Goal: Check status: Check status

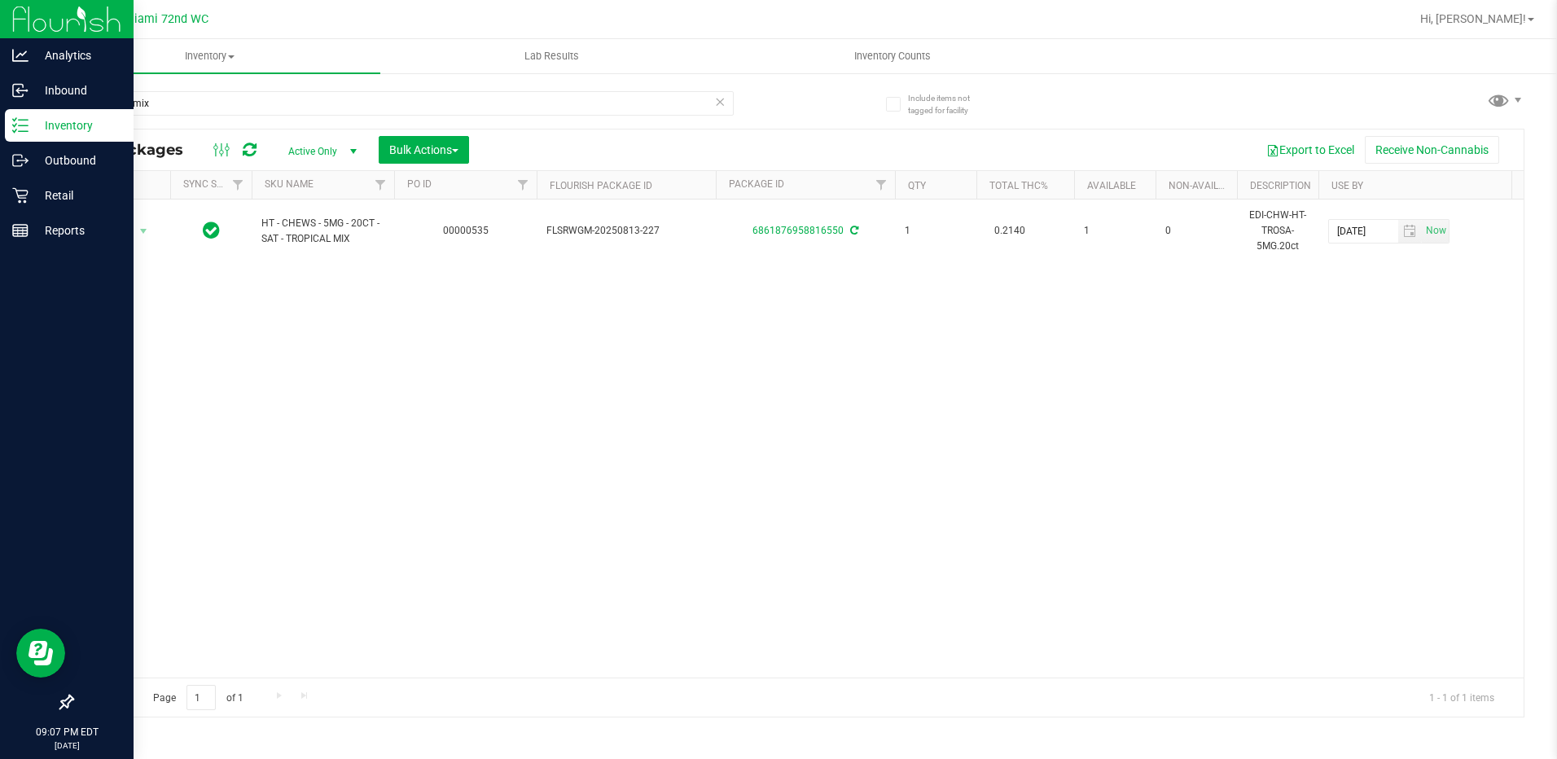
drag, startPoint x: 49, startPoint y: 127, endPoint x: 41, endPoint y: 125, distance: 8.5
click at [47, 126] on p "Inventory" at bounding box center [77, 126] width 98 height 20
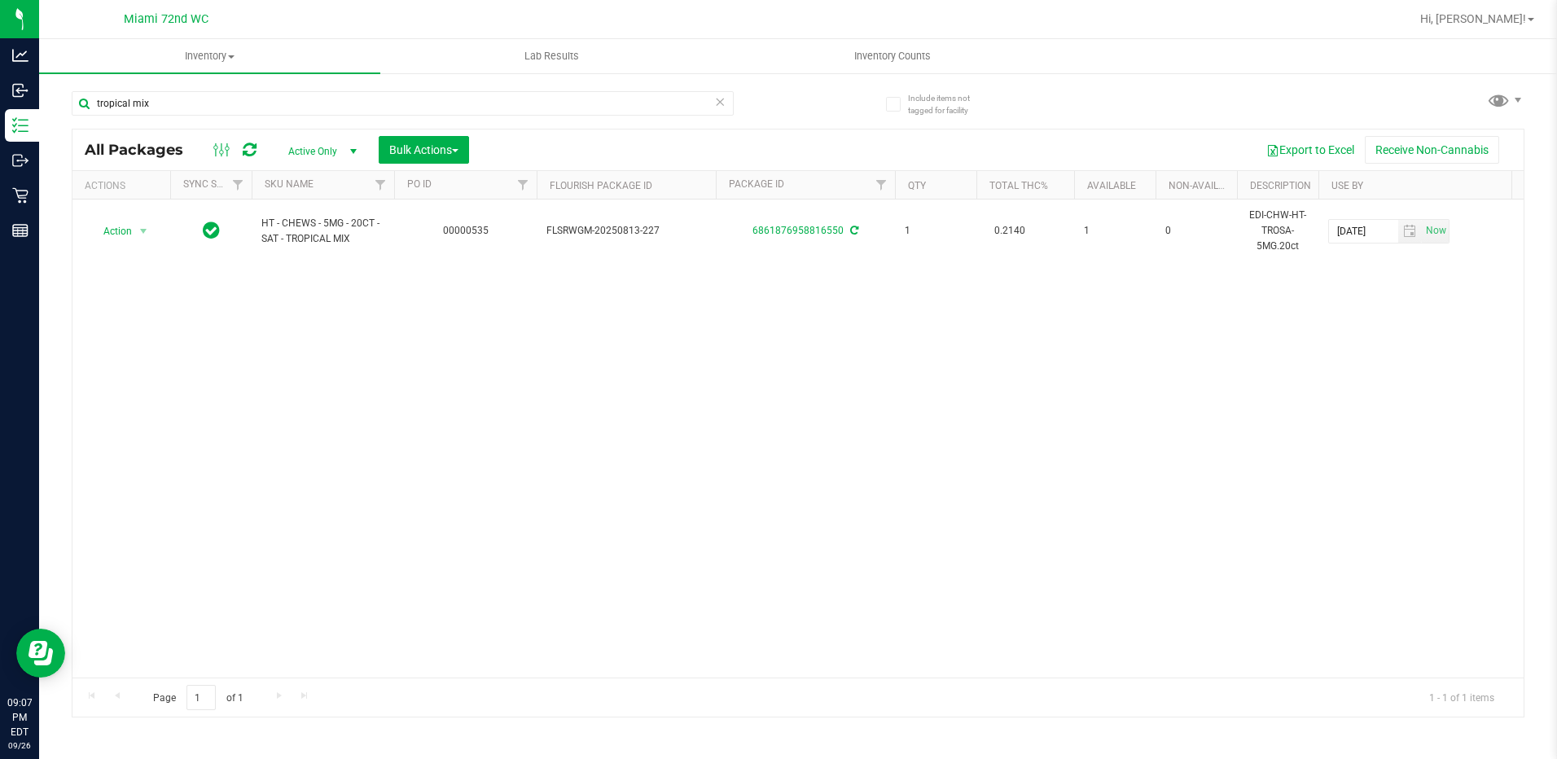
click at [851, 37] on nav "Miami 72nd WC Hi, [PERSON_NAME]!" at bounding box center [797, 19] width 1517 height 39
click at [865, 62] on span "Inventory Counts" at bounding box center [892, 56] width 120 height 15
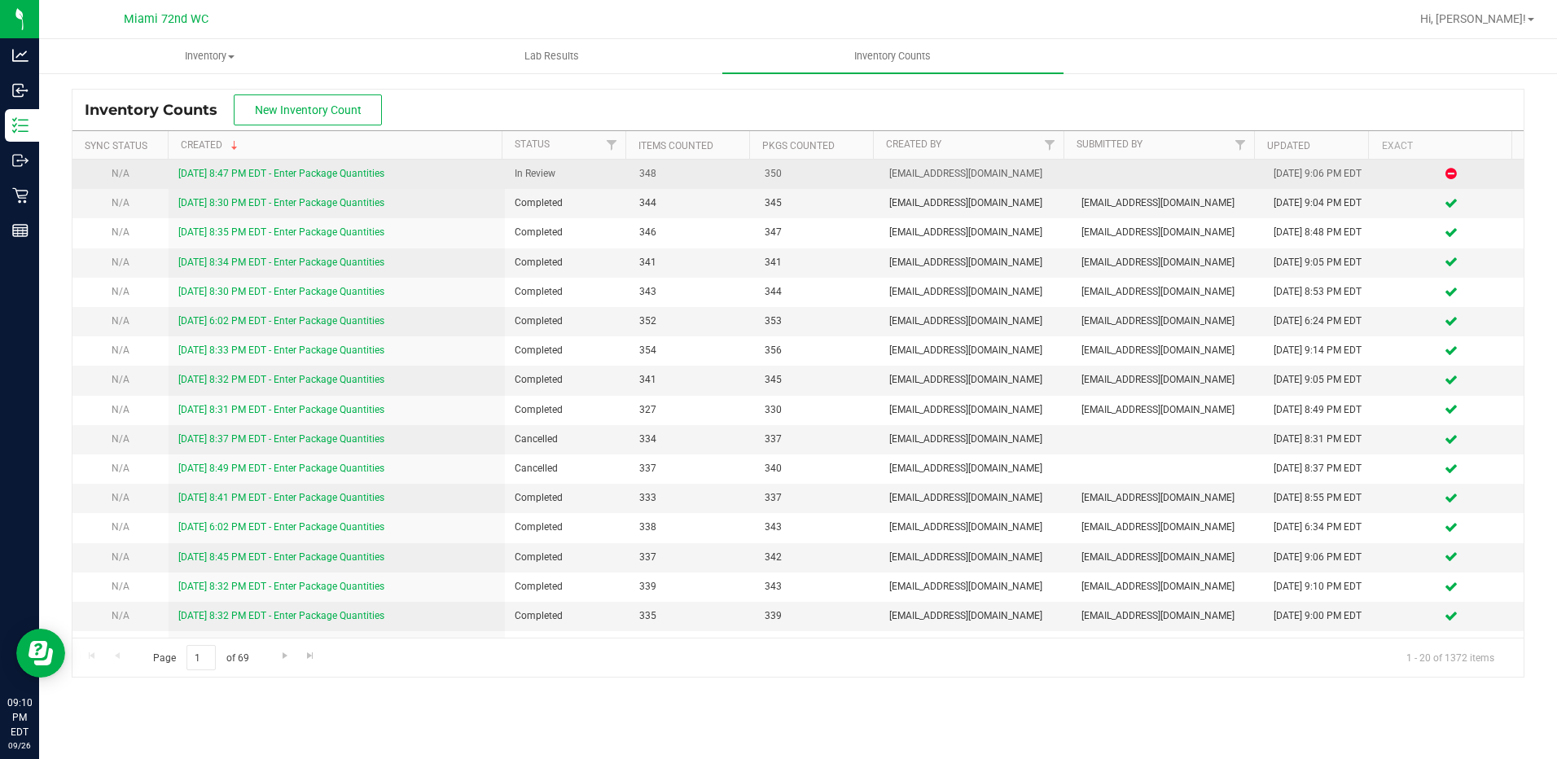
click at [346, 167] on div "[DATE] 8:47 PM EDT - Enter Package Quantities" at bounding box center [336, 173] width 317 height 15
click at [353, 168] on link "[DATE] 8:47 PM EDT - Enter Package Quantities" at bounding box center [281, 173] width 206 height 11
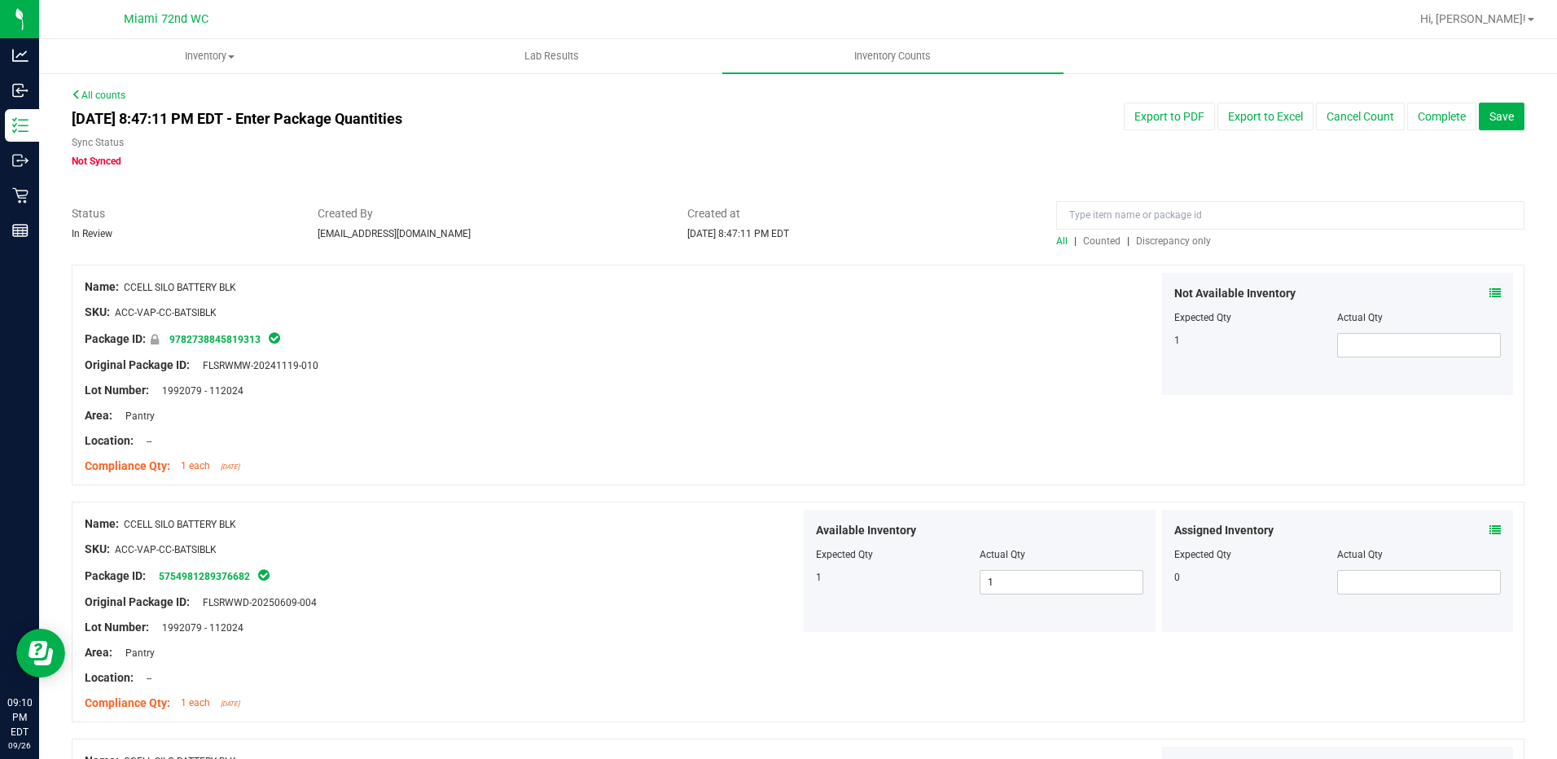
click at [1158, 247] on div "All | Counted | Discrepancy only" at bounding box center [1290, 241] width 468 height 15
click at [1162, 247] on div "All | Counted | Discrepancy only" at bounding box center [1290, 241] width 468 height 15
click at [1164, 245] on span "Discrepancy only" at bounding box center [1173, 240] width 75 height 11
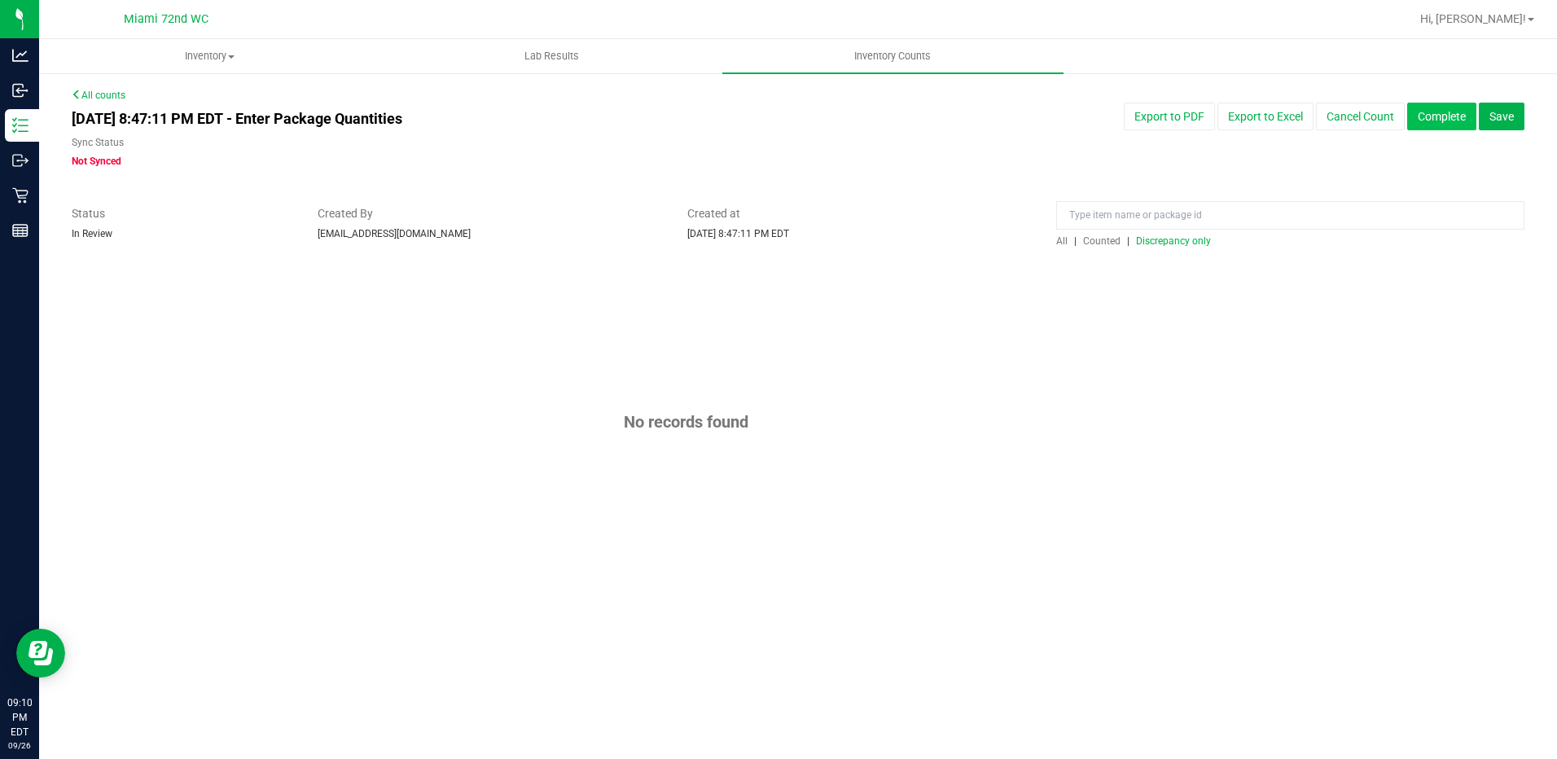
click at [1461, 125] on button "Complete" at bounding box center [1441, 117] width 69 height 28
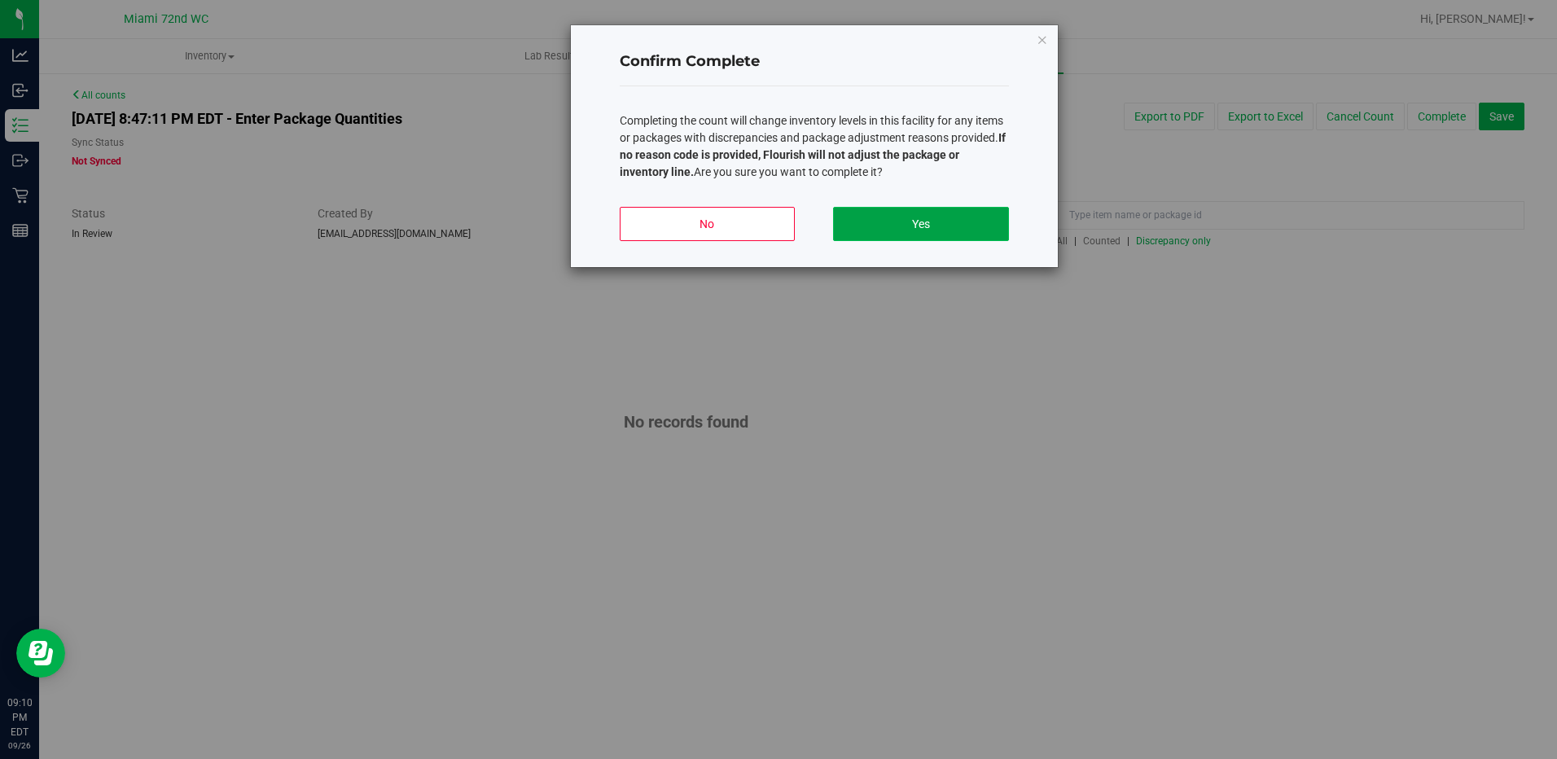
click at [988, 231] on button "Yes" at bounding box center [920, 224] width 175 height 34
